Goal: Information Seeking & Learning: Learn about a topic

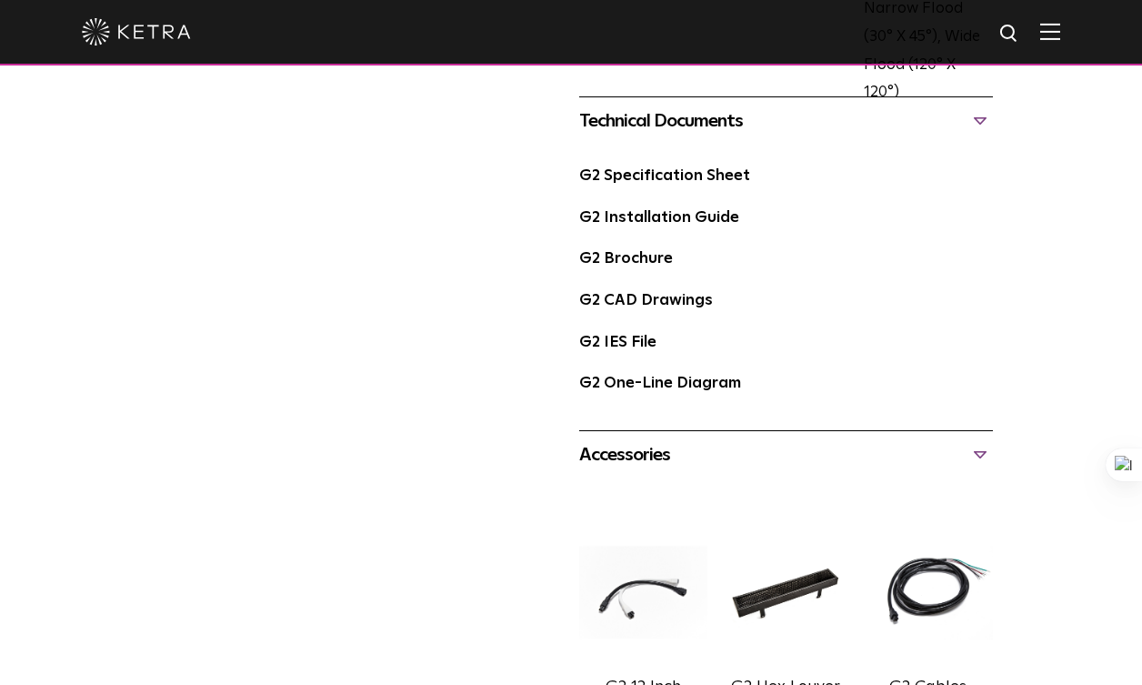
scroll to position [1259, 0]
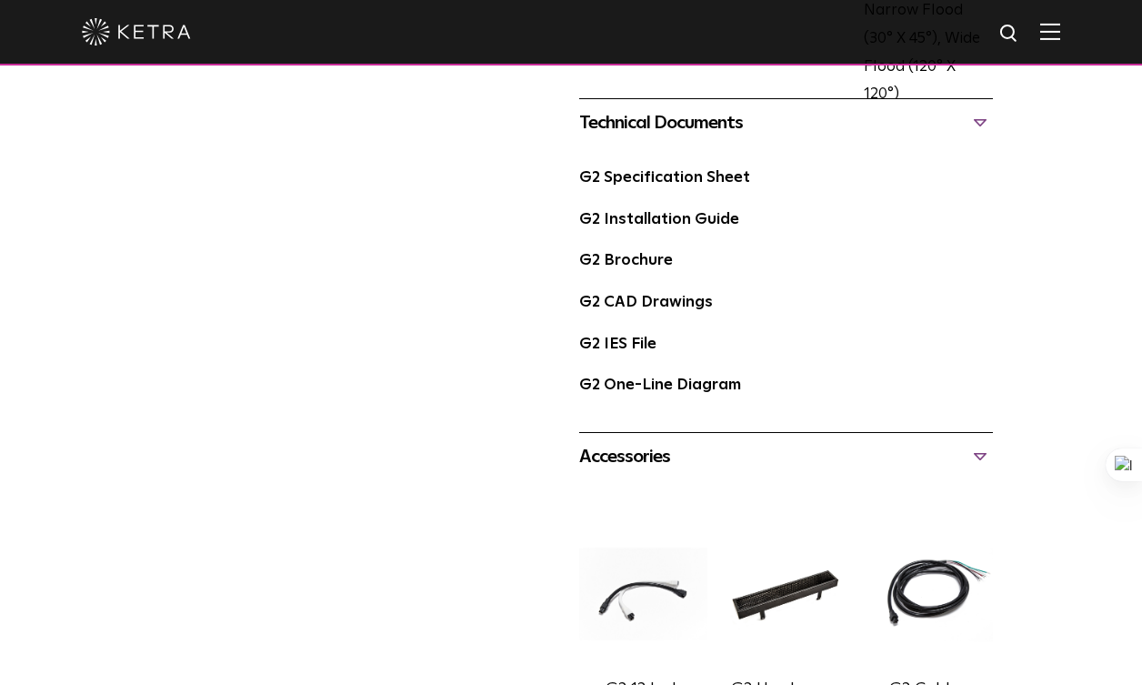
click at [641, 170] on link "G2 Specification Sheet" at bounding box center [664, 177] width 171 height 15
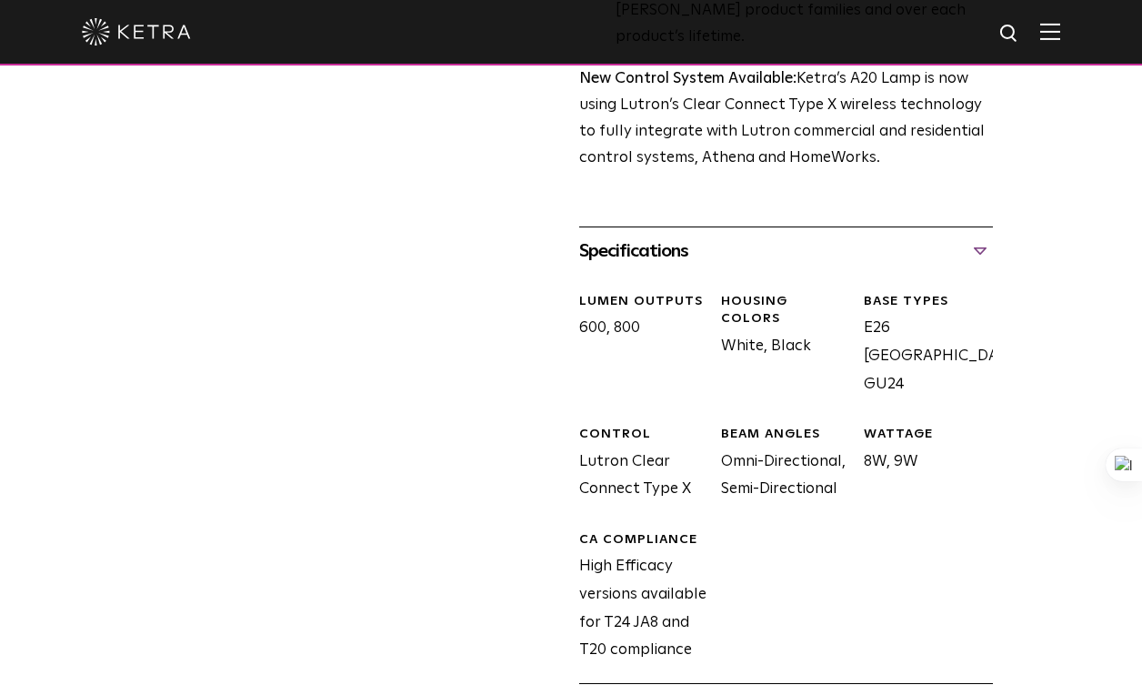
scroll to position [857, 0]
click at [780, 427] on div "BEAM ANGLES Omni-Directional, Semi-Directional" at bounding box center [779, 466] width 143 height 78
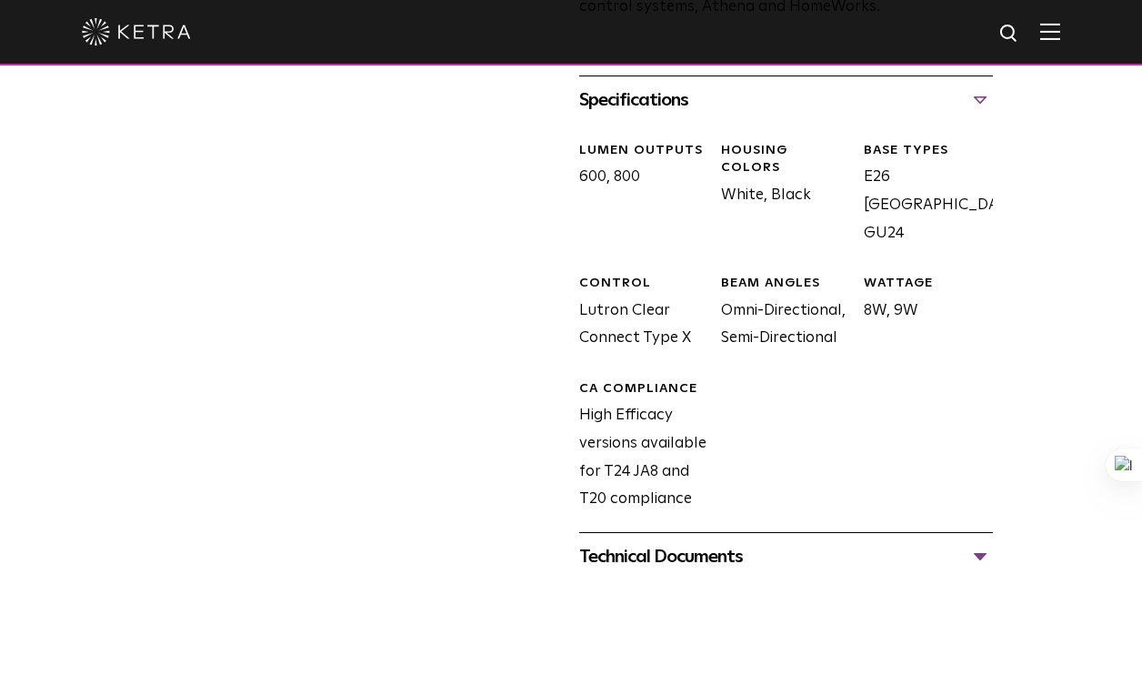
scroll to position [1029, 0]
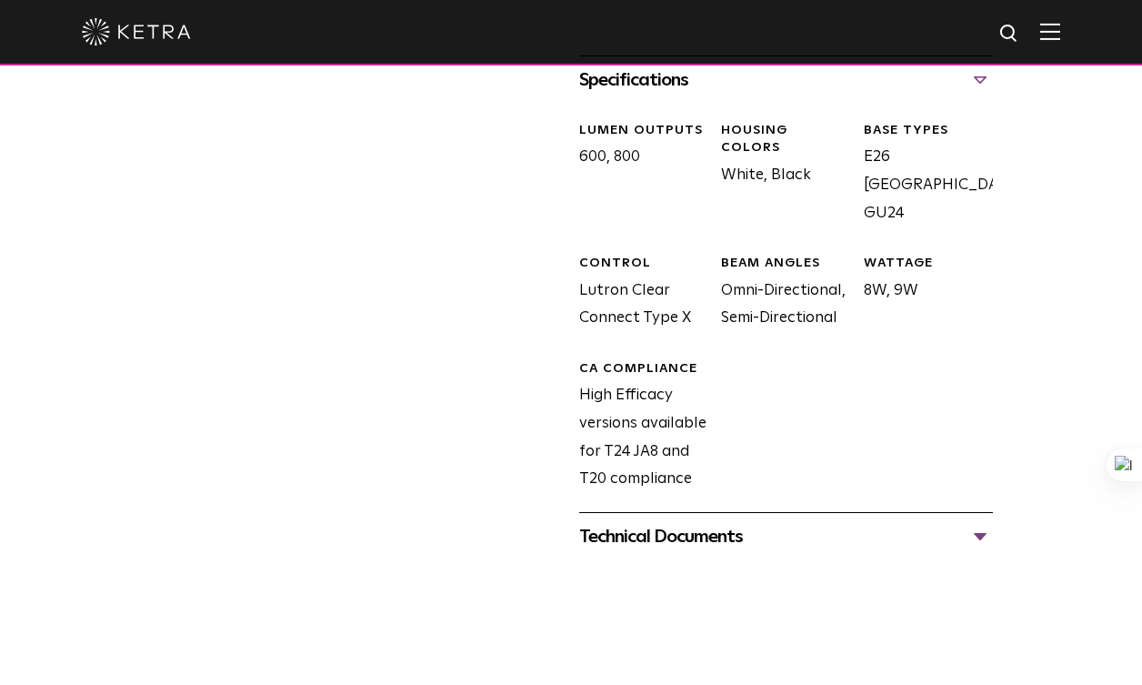
click at [729, 522] on div "Technical Documents" at bounding box center [786, 536] width 414 height 29
